Goal: Transaction & Acquisition: Purchase product/service

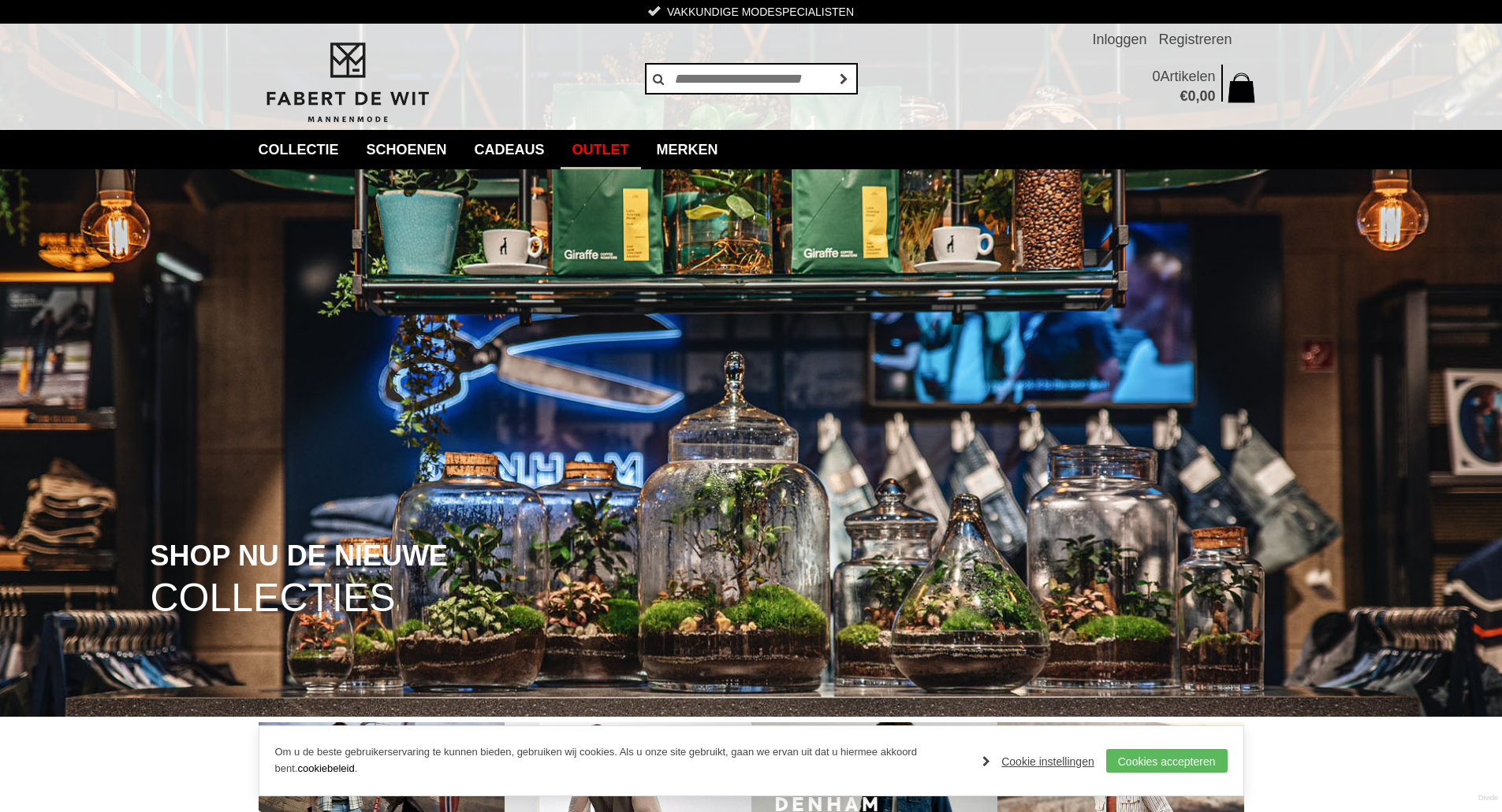
click at [629, 149] on link "Outlet" at bounding box center [601, 150] width 81 height 39
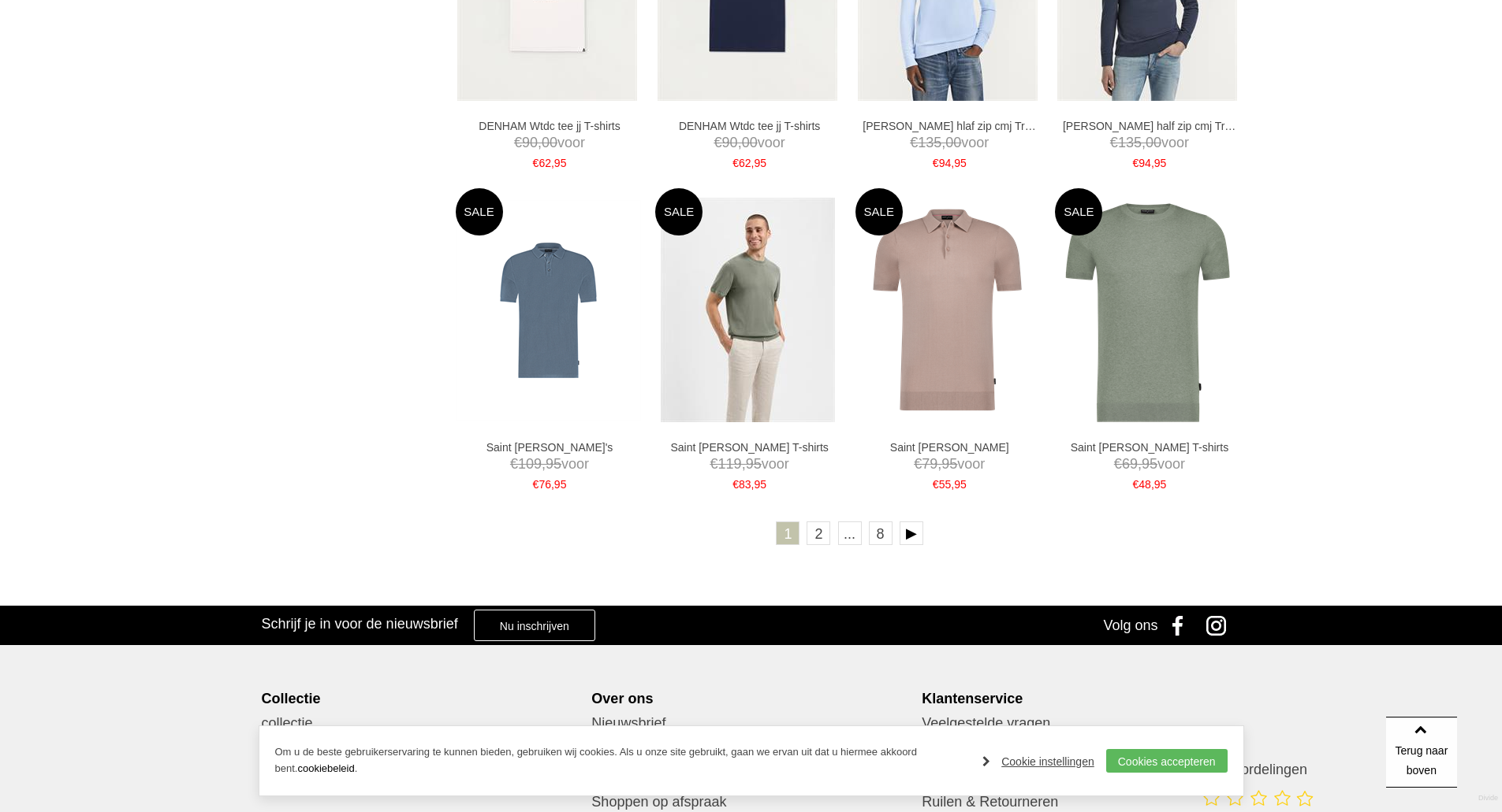
scroll to position [2679, 0]
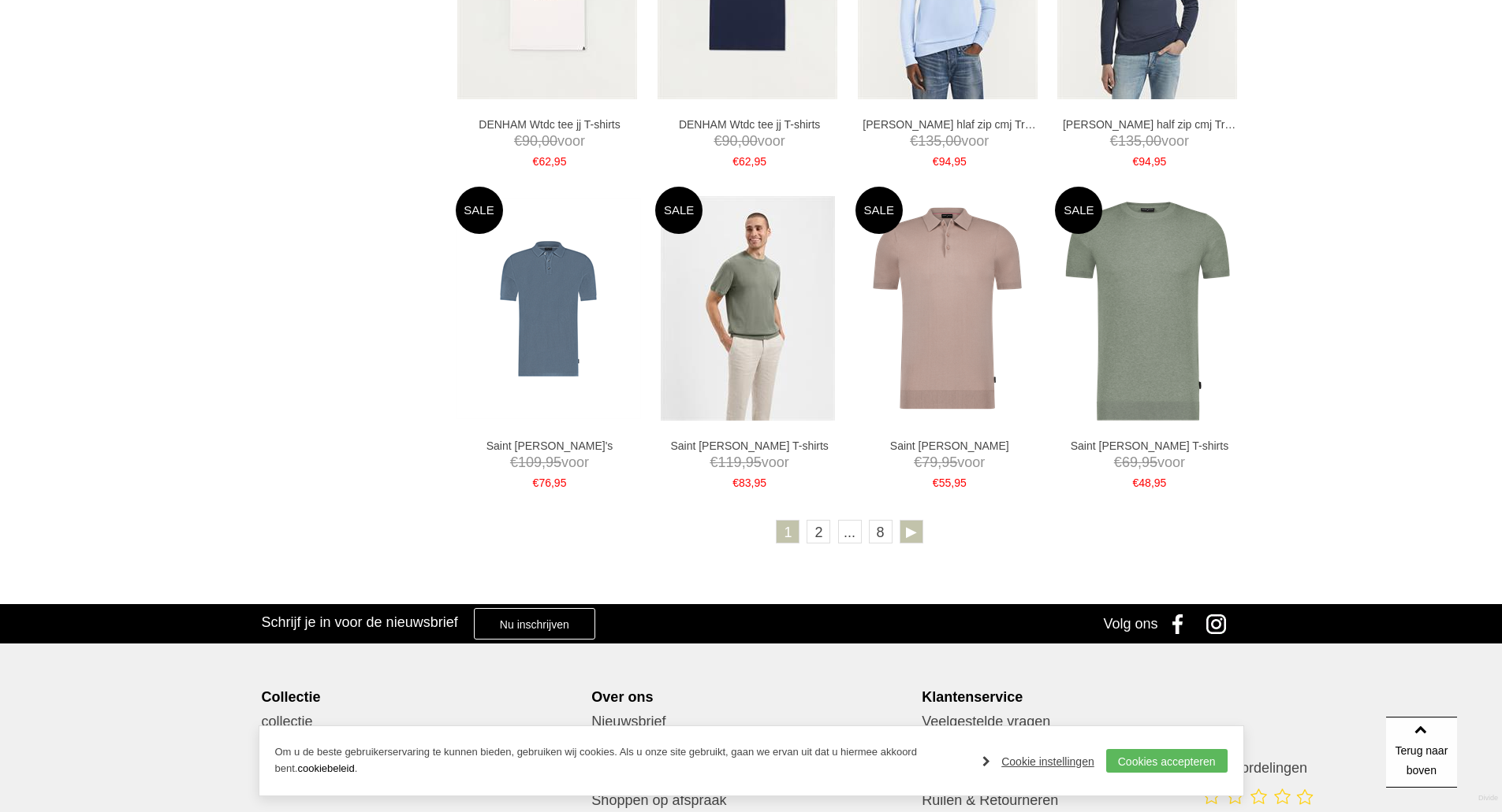
click at [907, 531] on link at bounding box center [911, 531] width 23 height 23
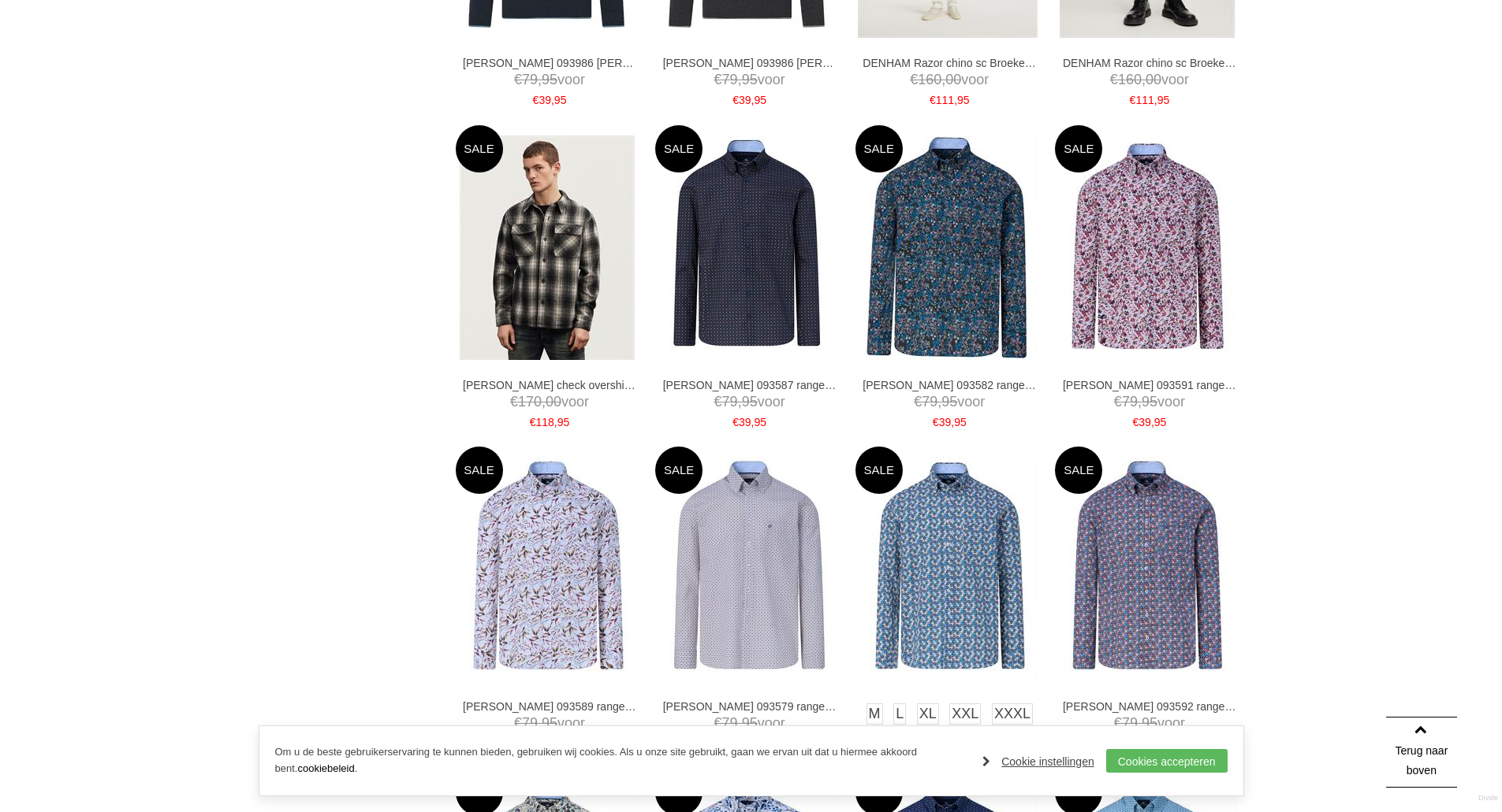
scroll to position [2521, 0]
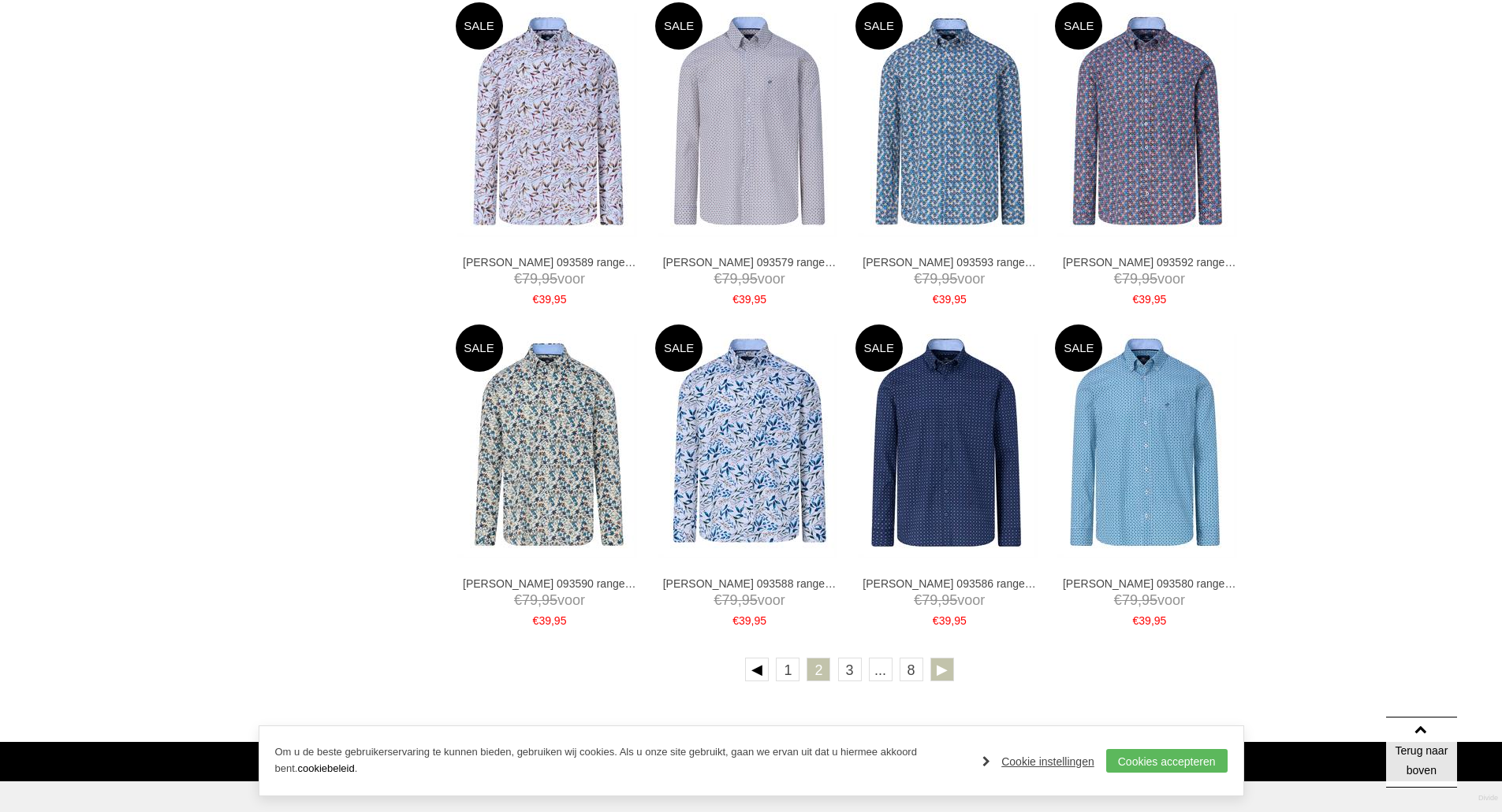
click at [940, 674] on link at bounding box center [942, 669] width 23 height 23
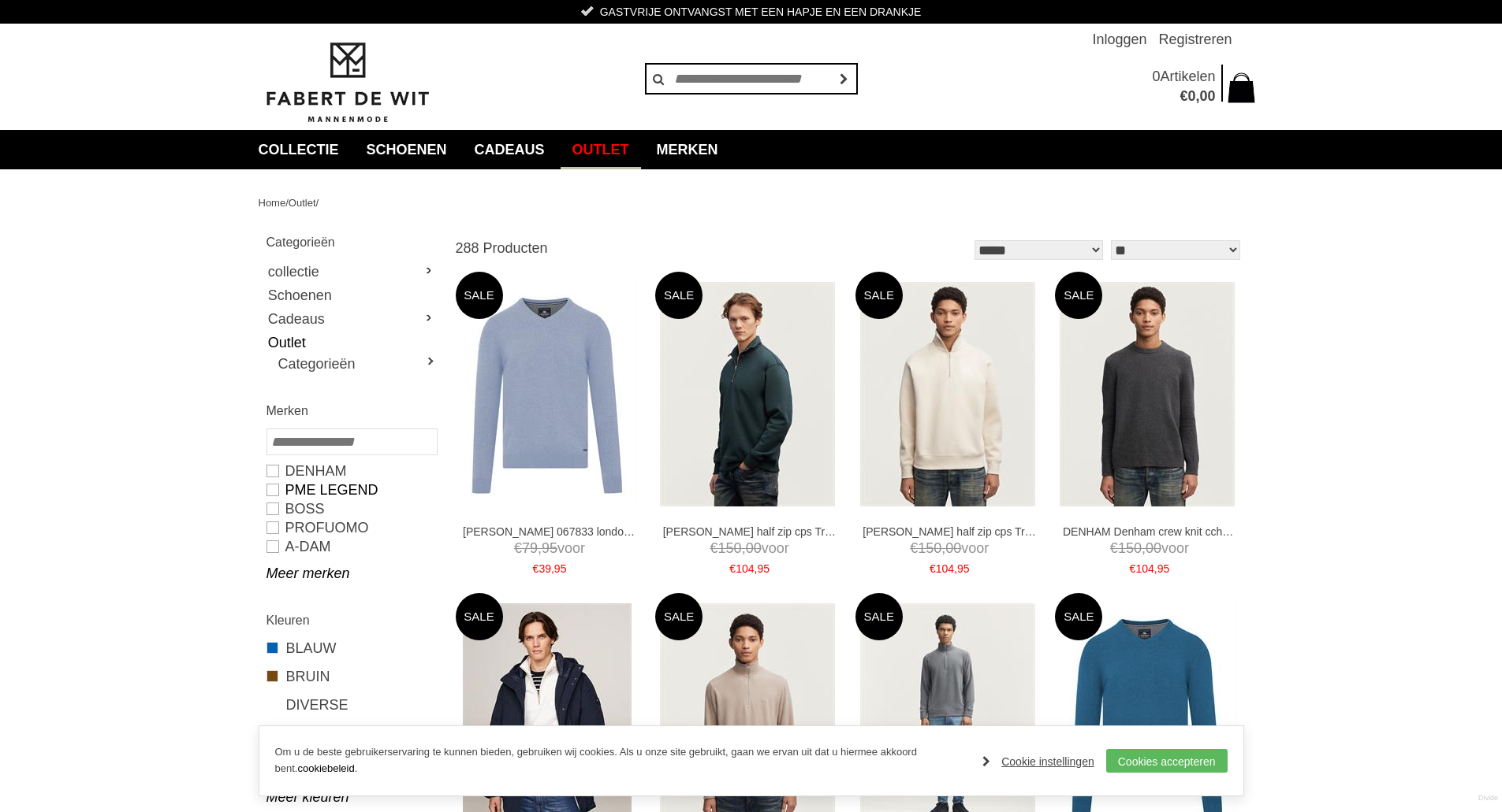
click at [318, 489] on link "PME LEGEND" at bounding box center [351, 489] width 169 height 19
type input "**"
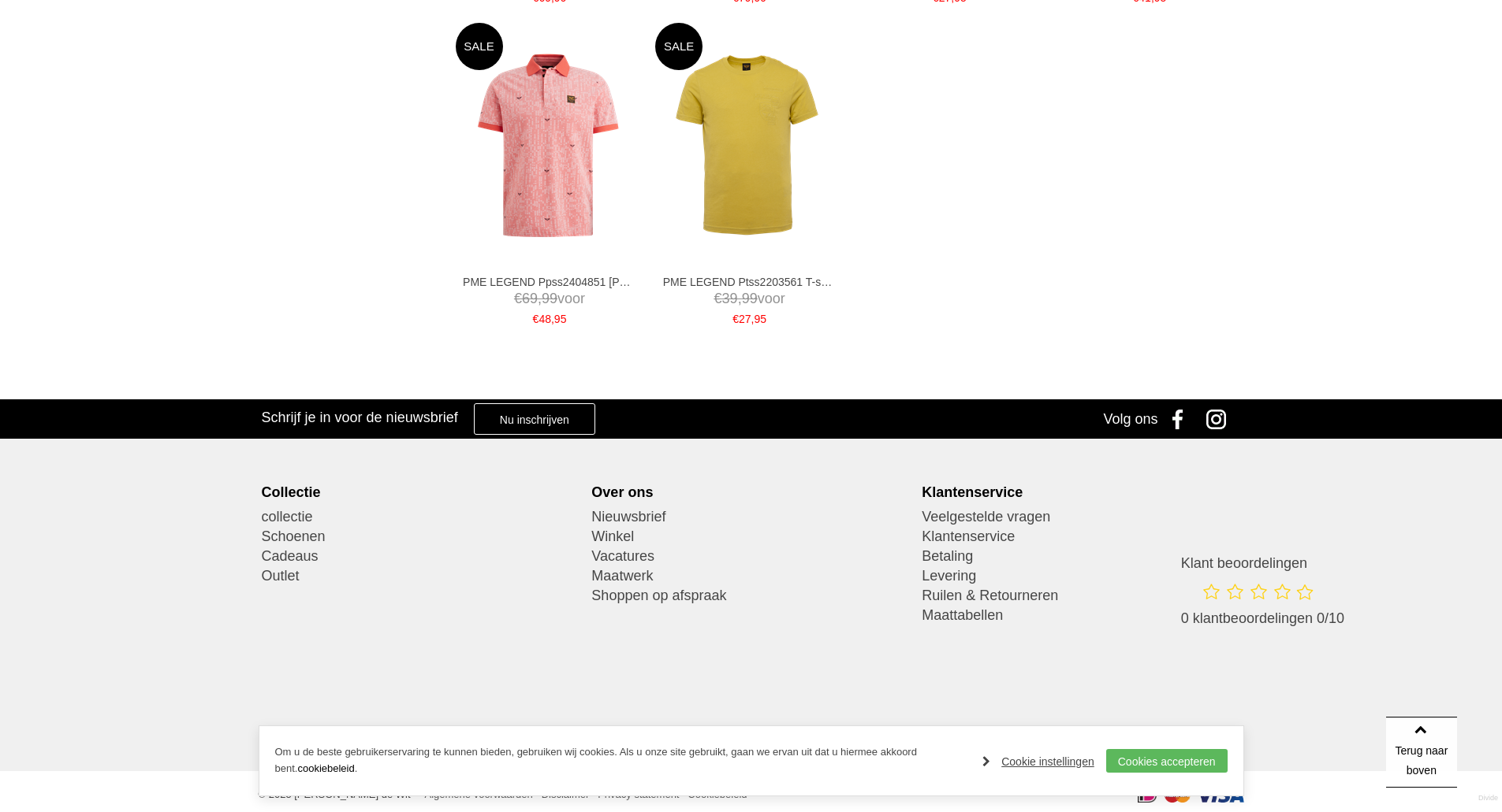
scroll to position [1256, 0]
